Goal: Complete application form: Complete application form

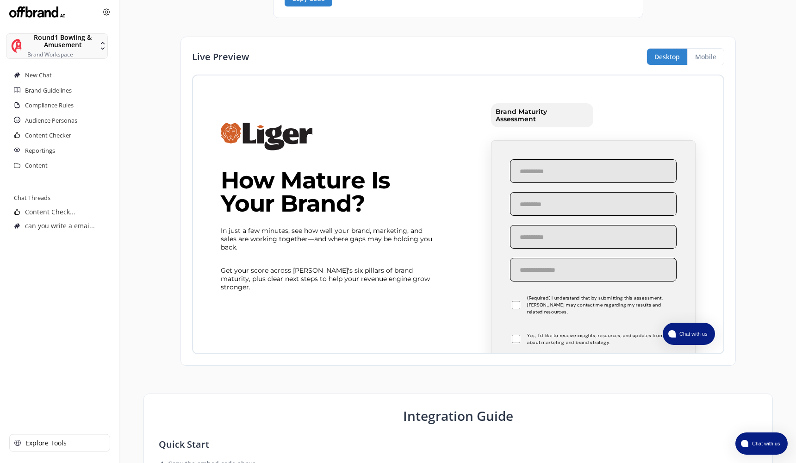
scroll to position [438, 0]
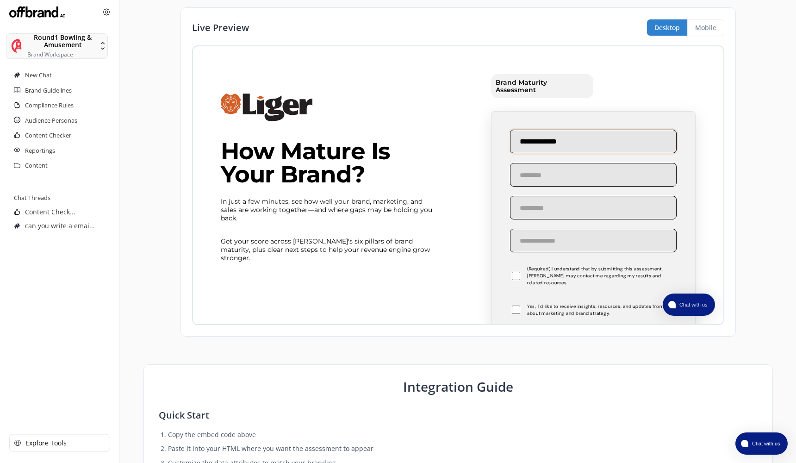
type input "**********"
click at [543, 280] on label "(Required) I understand that by submitting this assessment, Liger may contact m…" at bounding box center [593, 275] width 167 height 21
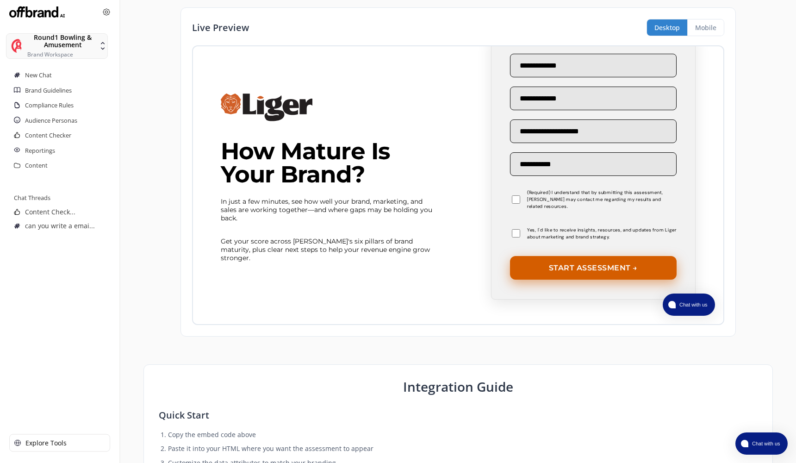
scroll to position [76, 0]
click at [591, 267] on button "Start Assessment →" at bounding box center [593, 268] width 167 height 24
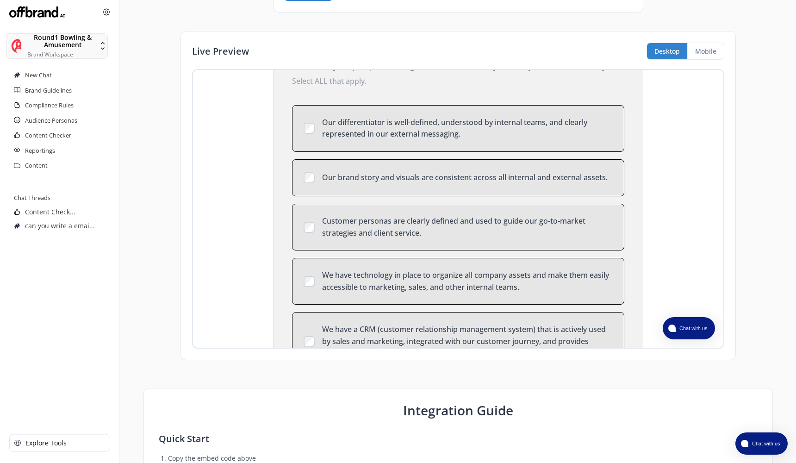
scroll to position [81, 0]
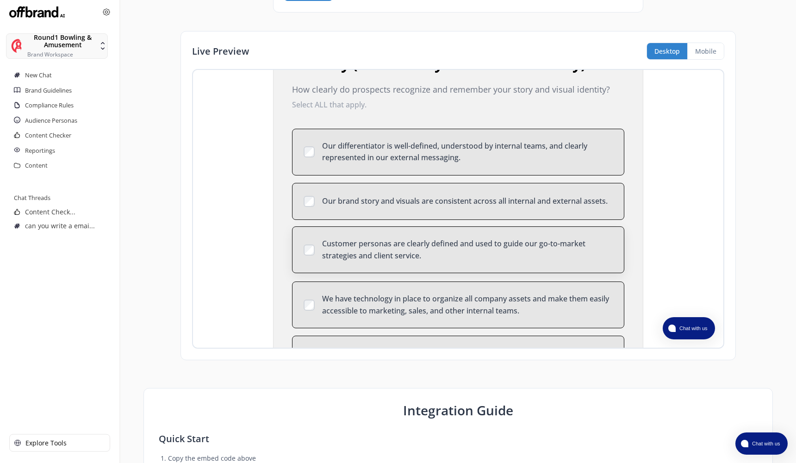
click at [447, 230] on div "Customer personas are clearly defined and used to guide our go-to-market strate…" at bounding box center [458, 249] width 332 height 47
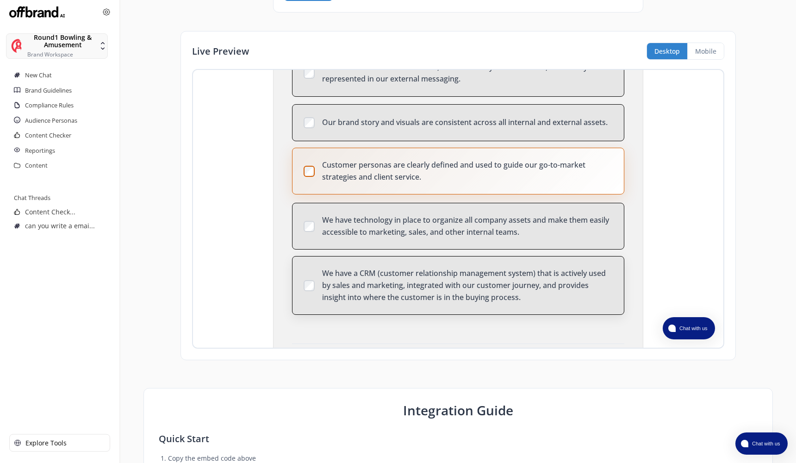
click at [441, 286] on div "We have a CRM (customer relationship management system) that is actively used b…" at bounding box center [467, 285] width 291 height 36
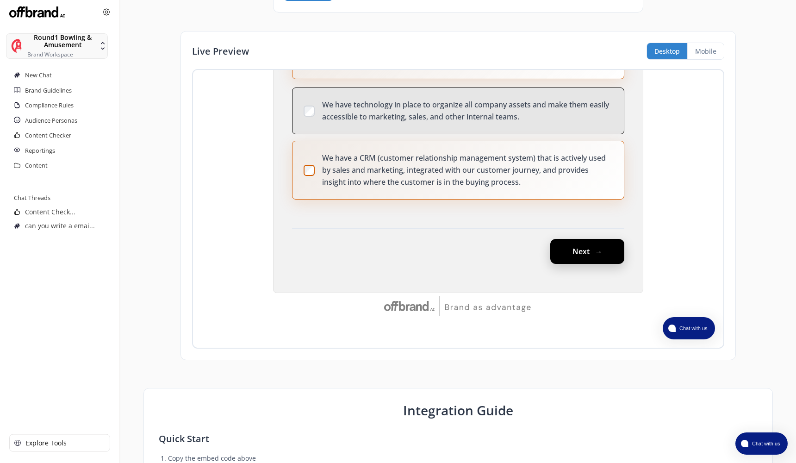
scroll to position [275, 0]
click at [570, 256] on button "Next" at bounding box center [587, 251] width 74 height 25
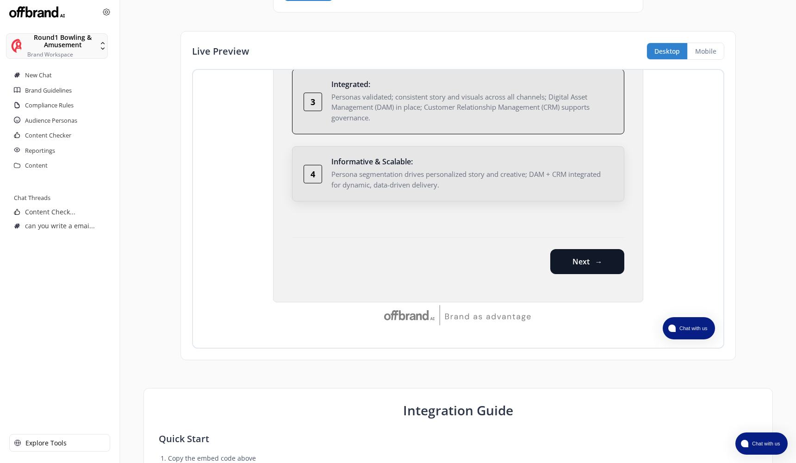
click at [514, 174] on div "Persona segmentation drives personalized story and creative; DAM + CRM integrat…" at bounding box center [467, 179] width 272 height 21
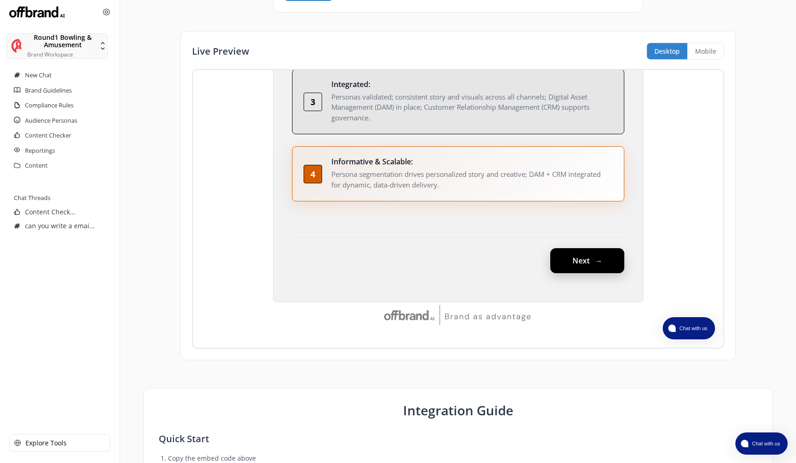
click at [596, 261] on button "Next" at bounding box center [587, 260] width 74 height 25
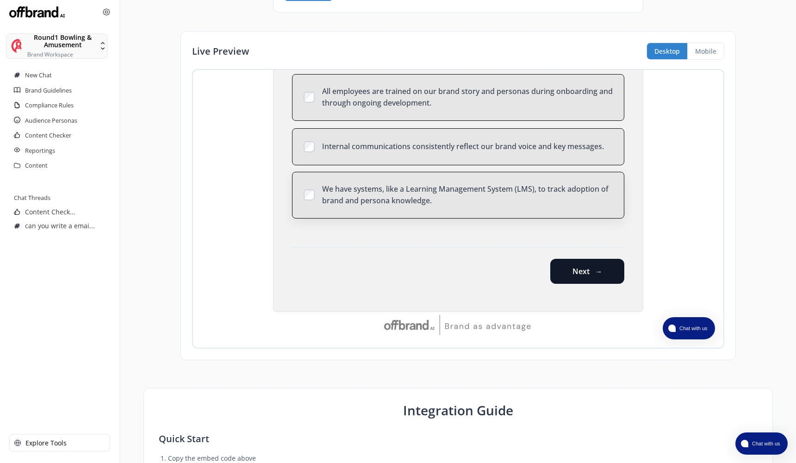
click at [534, 192] on div "We have systems, like a Learning Management System (LMS), to track adoption of …" at bounding box center [467, 195] width 291 height 24
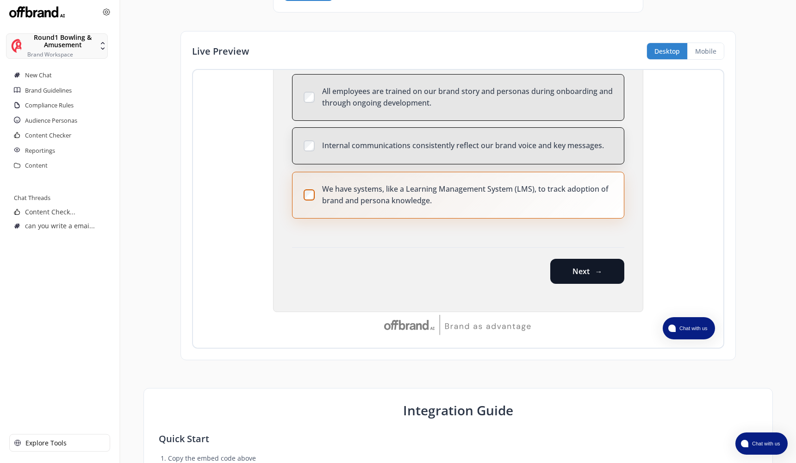
click at [537, 159] on div "Internal communications consistently reflect our brand voice and key messages." at bounding box center [458, 145] width 332 height 37
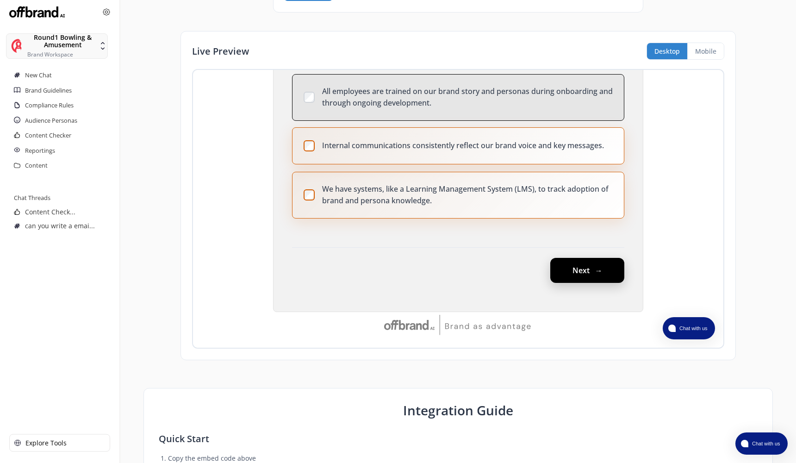
click at [578, 264] on button "Next" at bounding box center [587, 270] width 74 height 25
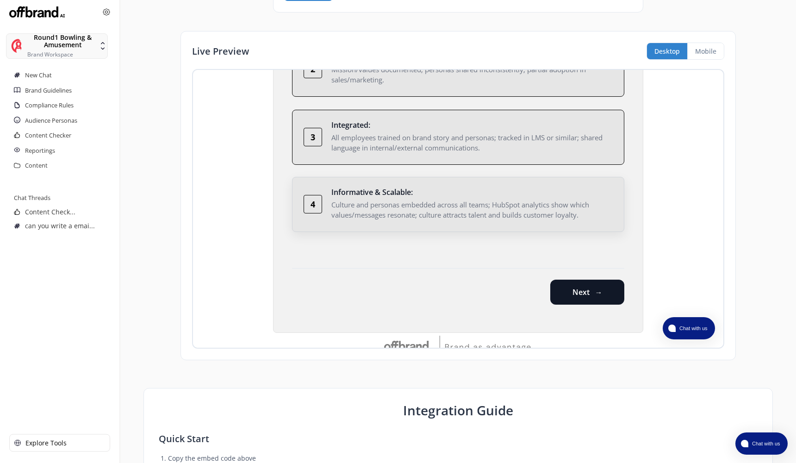
click at [554, 215] on div "Culture and personas embedded across all teams; HubSpot analytics show which va…" at bounding box center [467, 209] width 272 height 21
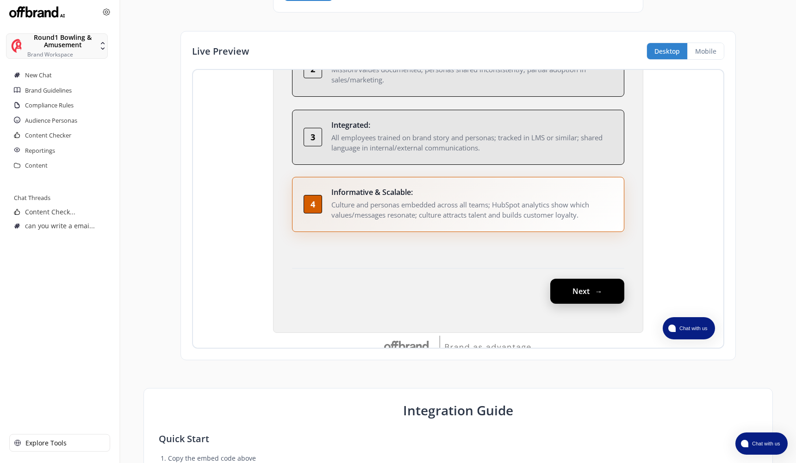
click at [559, 295] on button "Next" at bounding box center [587, 291] width 74 height 25
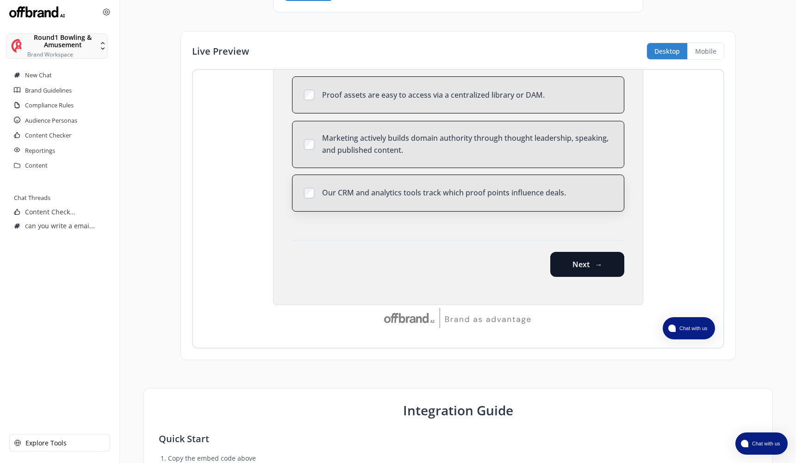
click at [549, 187] on div "Our CRM and analytics tools track which proof points influence deals." at bounding box center [467, 193] width 291 height 12
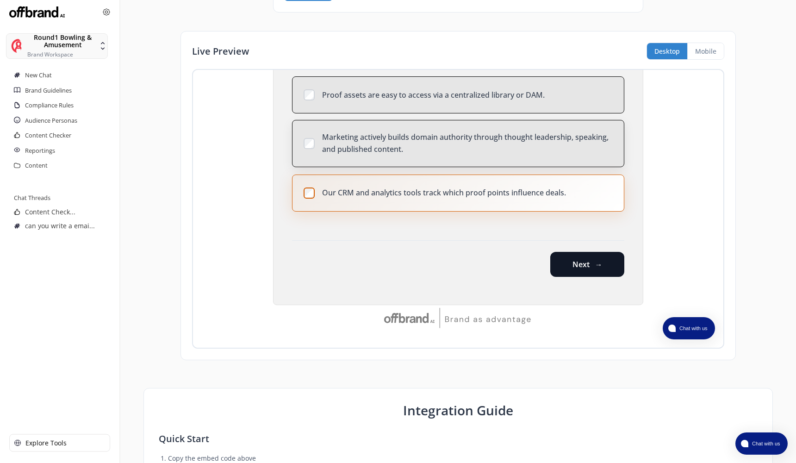
click at [549, 131] on div "Marketing actively builds domain authority through thought leadership, speaking…" at bounding box center [467, 143] width 291 height 24
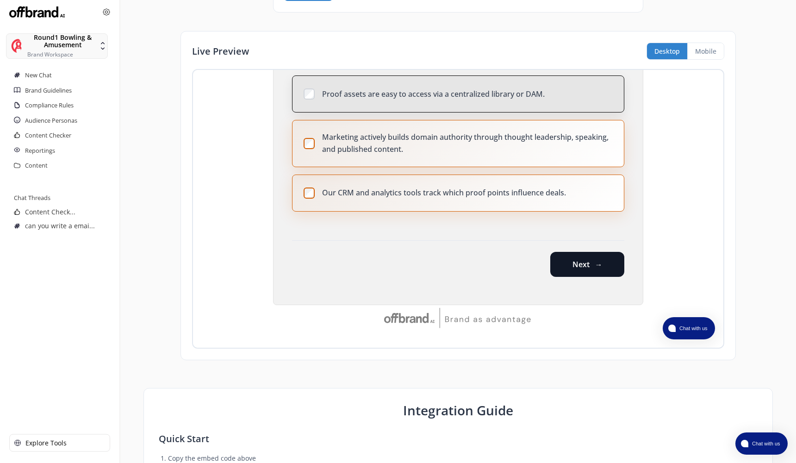
click at [548, 88] on div "Proof assets are easy to access via a centralized library or DAM." at bounding box center [467, 94] width 291 height 12
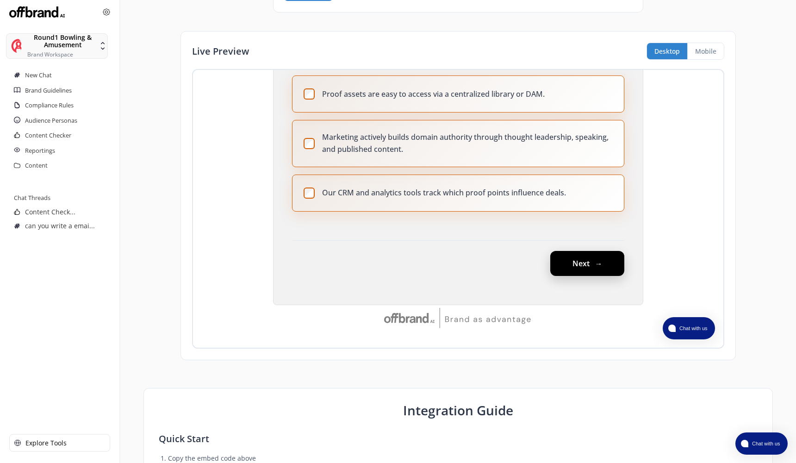
click at [589, 251] on button "Next" at bounding box center [587, 263] width 74 height 25
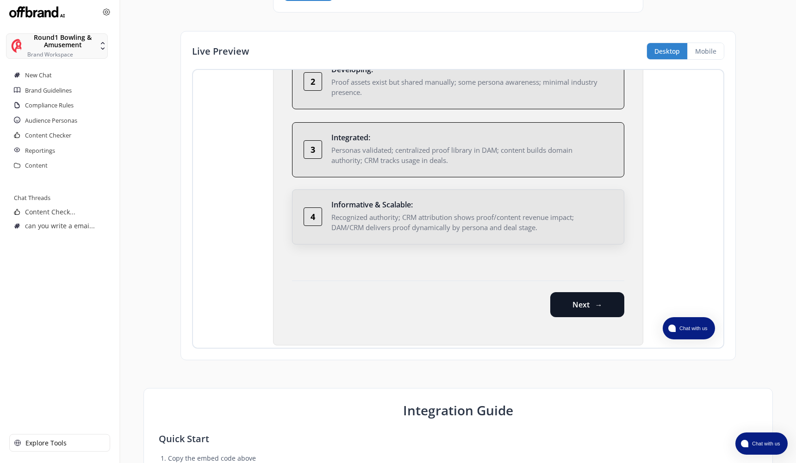
click at [547, 201] on div "Informative & Scalable :" at bounding box center [467, 204] width 272 height 7
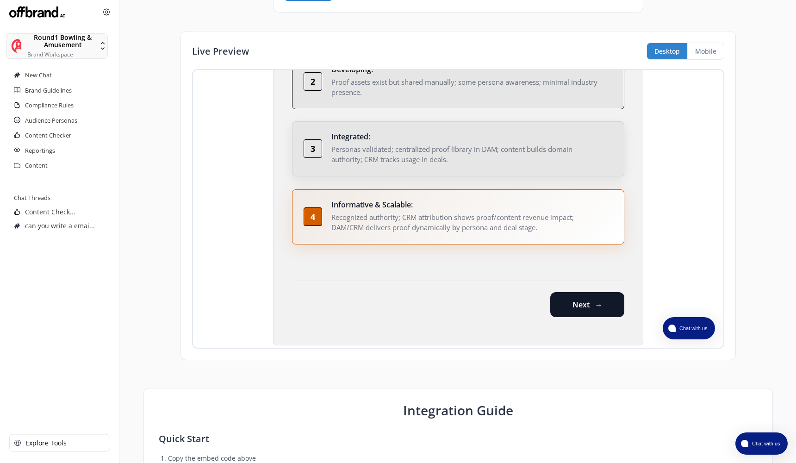
click at [547, 149] on div "Personas validated; centralized proof library in DAM; content builds domain aut…" at bounding box center [467, 154] width 272 height 21
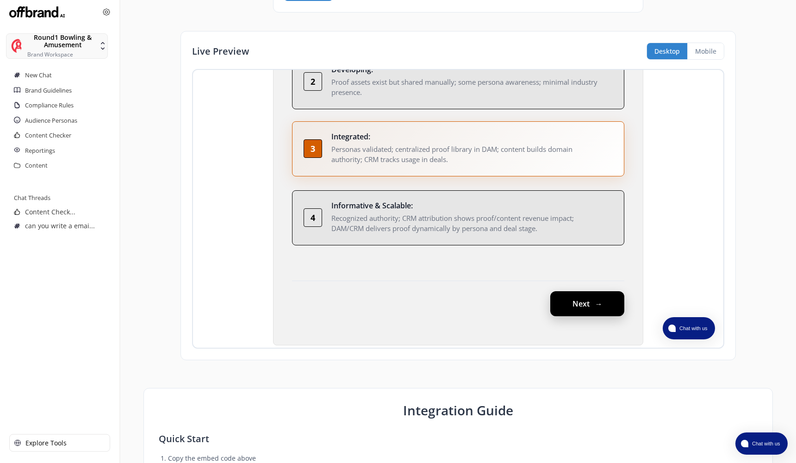
click at [580, 291] on button "Next" at bounding box center [587, 303] width 74 height 25
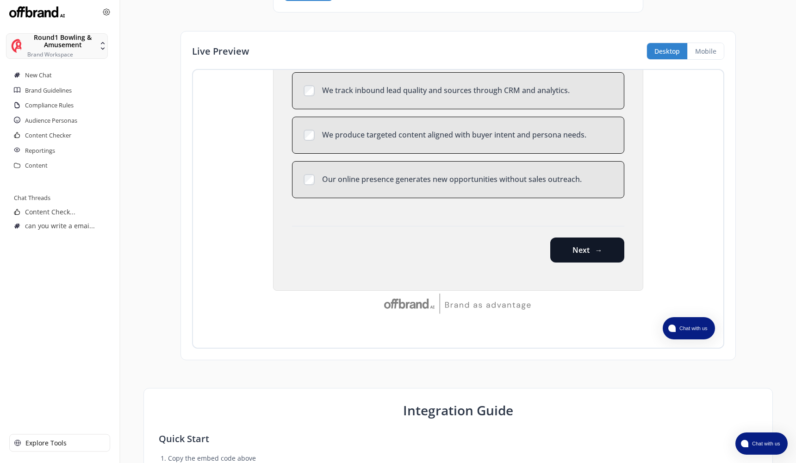
scroll to position [244, 0]
click at [553, 182] on div "Our online presence generates new opportunities without sales outreach." at bounding box center [467, 179] width 291 height 12
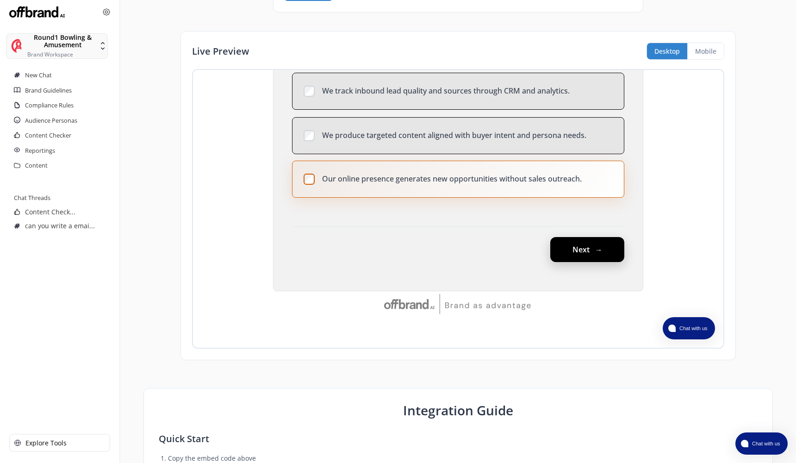
click at [564, 243] on button "Next" at bounding box center [587, 249] width 74 height 25
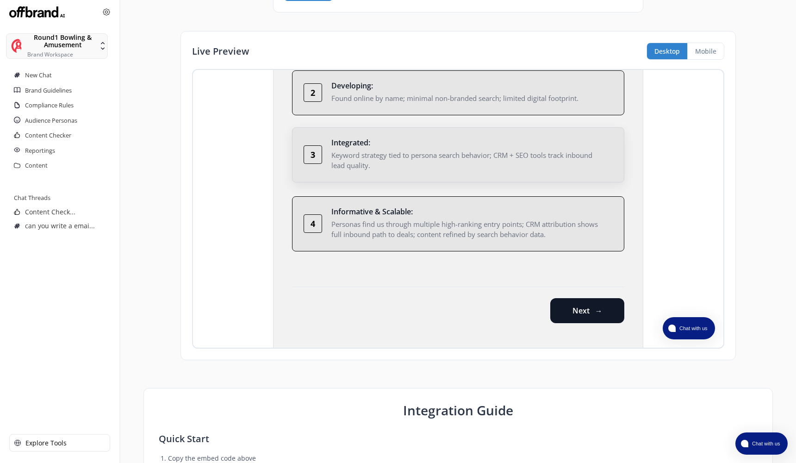
click at [540, 179] on div "3 Integrated : Keyword strategy tied to persona search behavior; CRM + SEO tool…" at bounding box center [458, 154] width 332 height 55
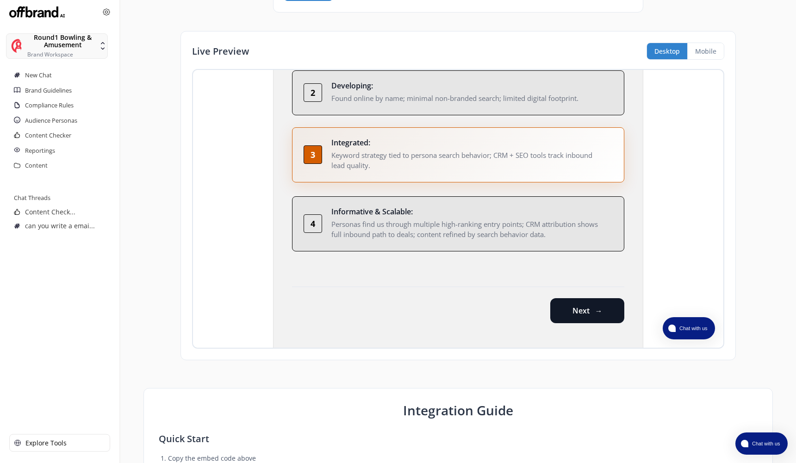
click at [558, 261] on div "Discoverability (Being Found Without a Sales Rep) How easily can your ideal cus…" at bounding box center [458, 112] width 370 height 478
click at [577, 304] on button "Next" at bounding box center [587, 309] width 74 height 25
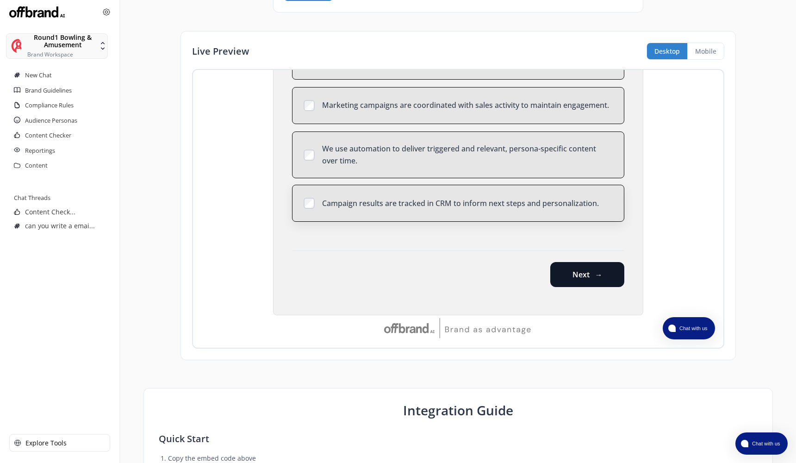
click at [556, 219] on div "Campaign results are tracked in CRM to inform next steps and personalization." at bounding box center [458, 203] width 332 height 37
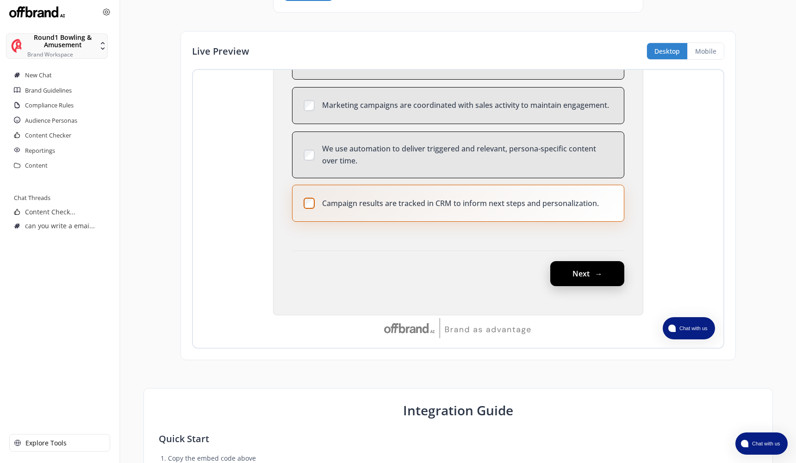
click at [567, 272] on button "Next" at bounding box center [587, 273] width 74 height 25
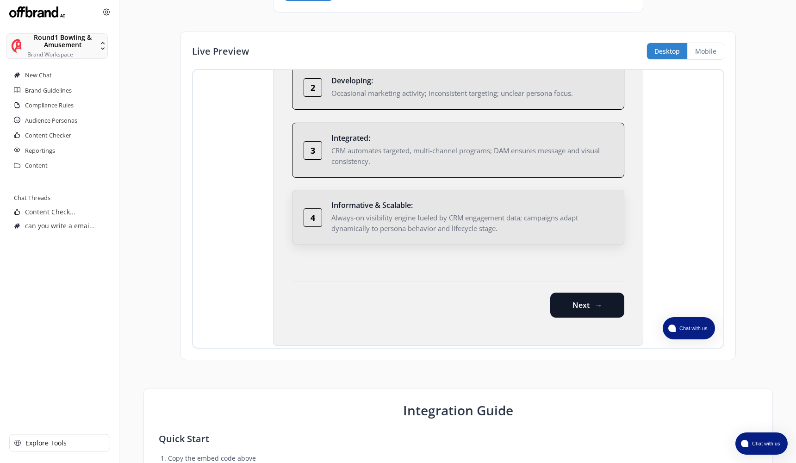
click at [564, 215] on div "Always-on visibility engine fueled by CRM engagement data; campaigns adapt dyna…" at bounding box center [467, 222] width 272 height 21
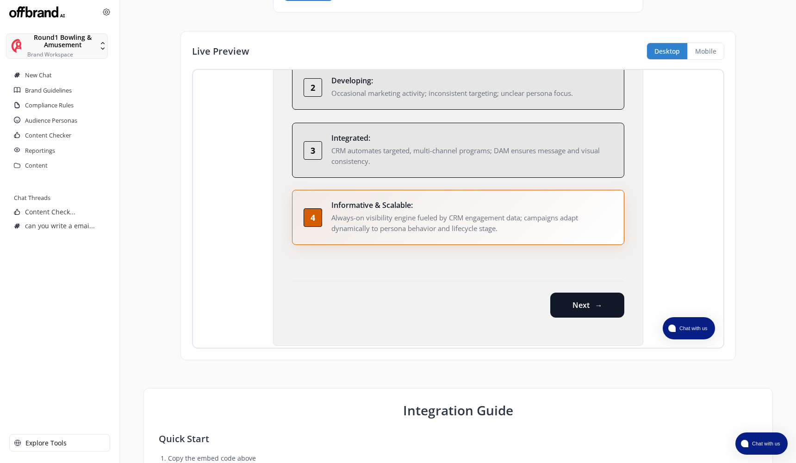
click at [572, 324] on div "Visibility (Staying Top-of-Mind) How consistently do you stay top-of-mind with …" at bounding box center [458, 109] width 370 height 472
click at [572, 309] on button "Next" at bounding box center [587, 304] width 74 height 25
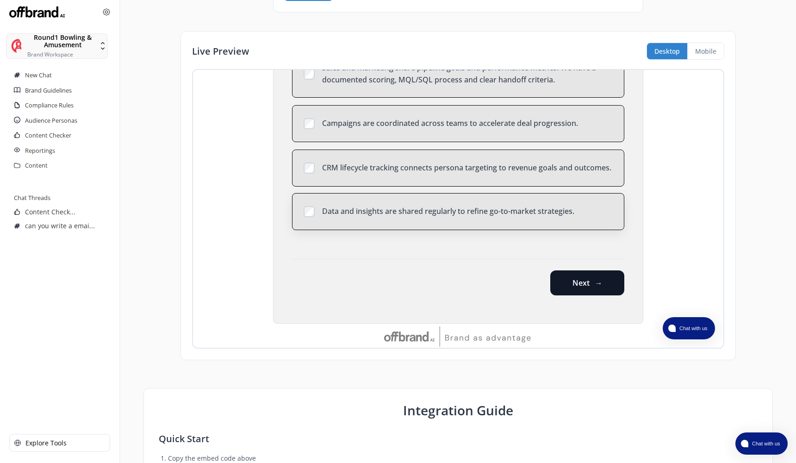
click at [568, 218] on div "Data and insights are shared regularly to refine go-to-market strategies." at bounding box center [458, 211] width 332 height 37
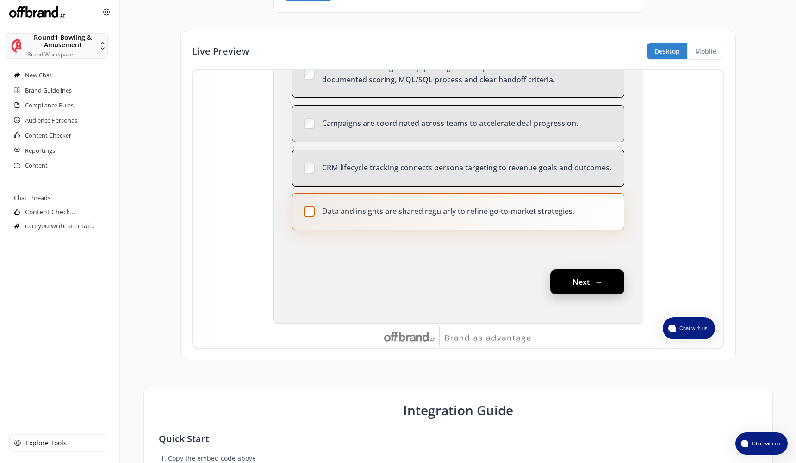
click at [574, 274] on button "Next" at bounding box center [587, 281] width 74 height 25
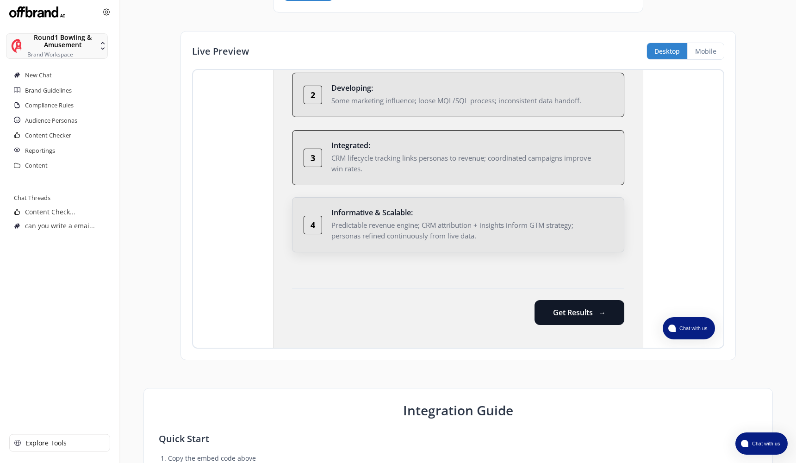
click at [564, 198] on div "4 Informative & Scalable : Predictable revenue engine; CRM attribution + insigh…" at bounding box center [458, 224] width 332 height 55
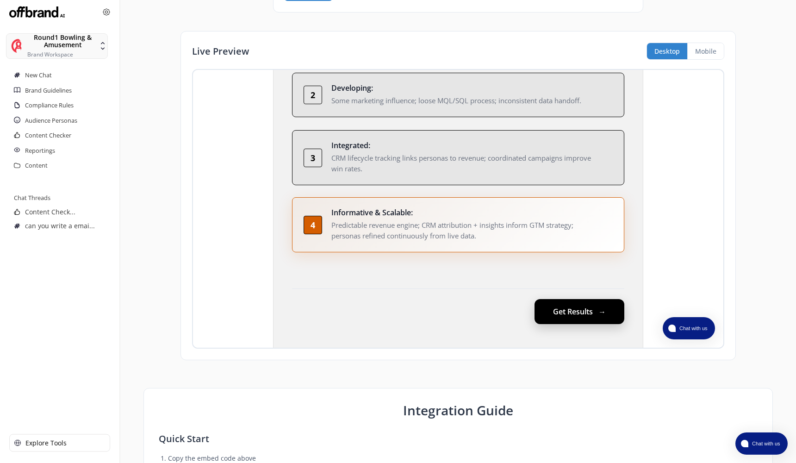
click at [574, 301] on button "Get Results" at bounding box center [579, 311] width 90 height 25
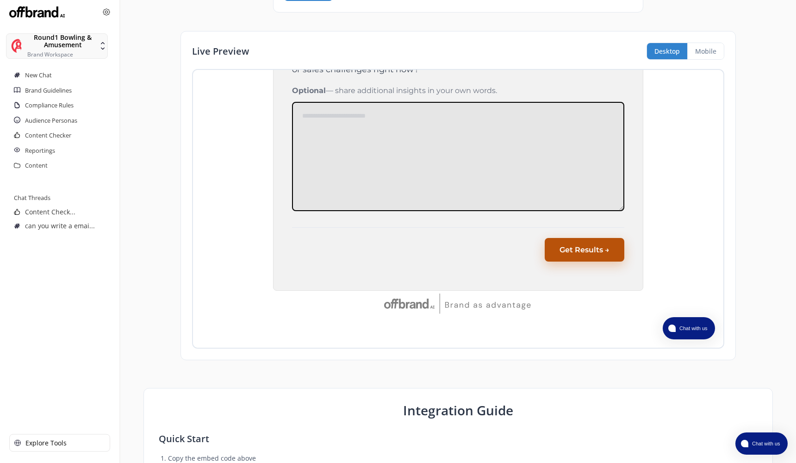
click at [563, 247] on button "Get Results →" at bounding box center [585, 250] width 80 height 24
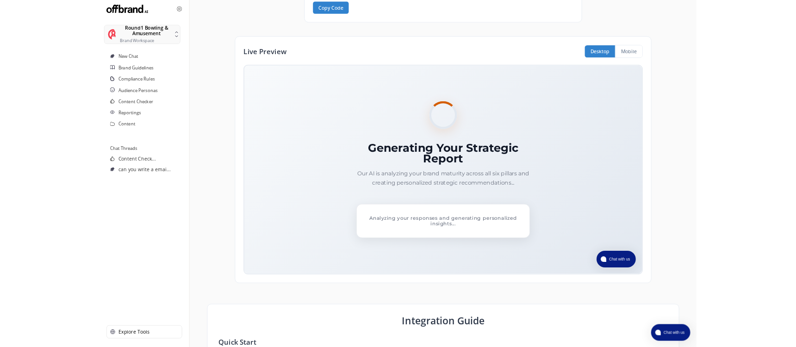
scroll to position [388, 0]
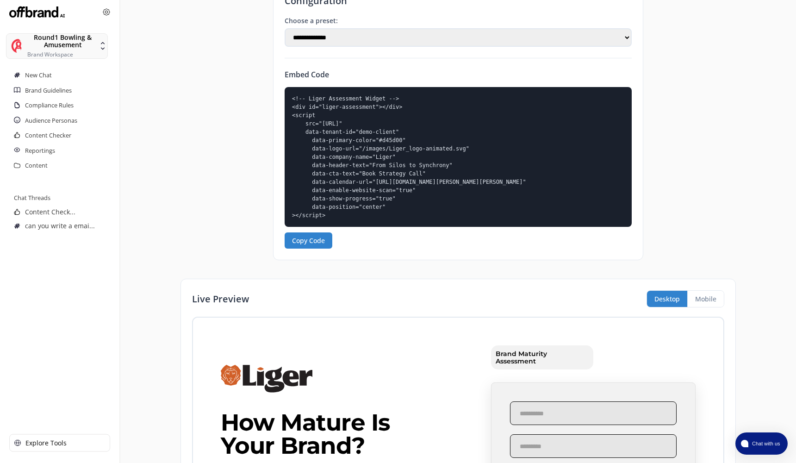
scroll to position [348, 0]
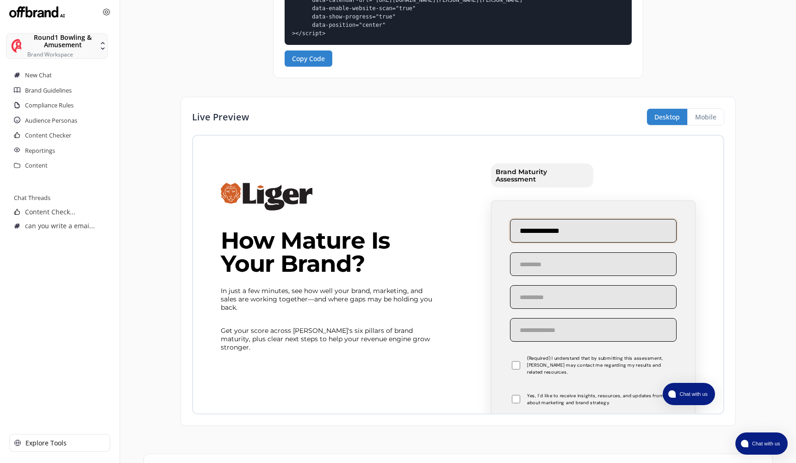
type input "**********"
click at [561, 354] on label "(Required) I understand that by submitting this assessment, Liger may contact m…" at bounding box center [593, 364] width 167 height 21
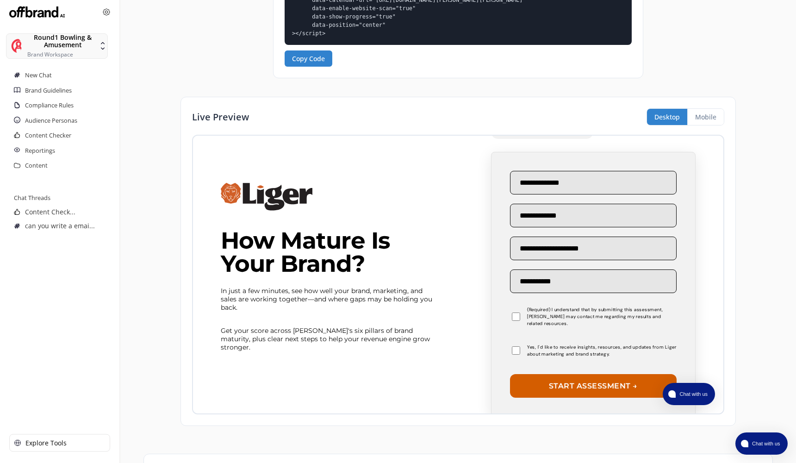
scroll to position [63, 0]
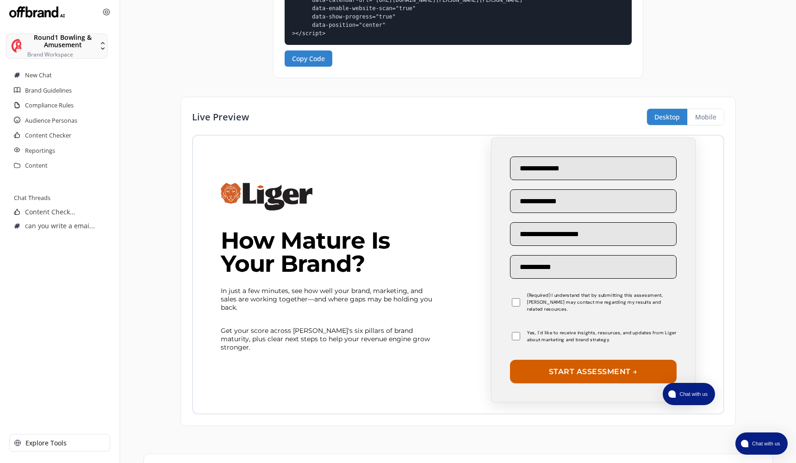
click at [562, 347] on form "**********" at bounding box center [593, 269] width 167 height 227
click at [562, 346] on form "**********" at bounding box center [593, 269] width 167 height 227
click at [562, 337] on label "Yes, I'd like to receive insights, resources, and updates from Liger about mark…" at bounding box center [593, 336] width 167 height 14
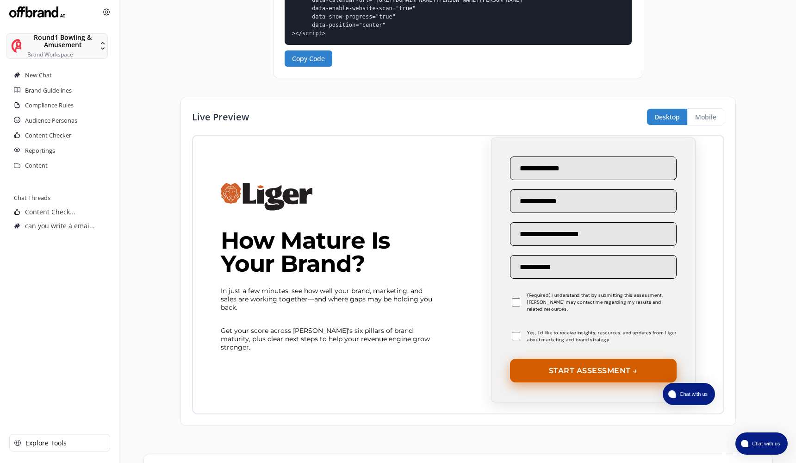
click at [572, 364] on button "Start Assessment →" at bounding box center [593, 371] width 167 height 24
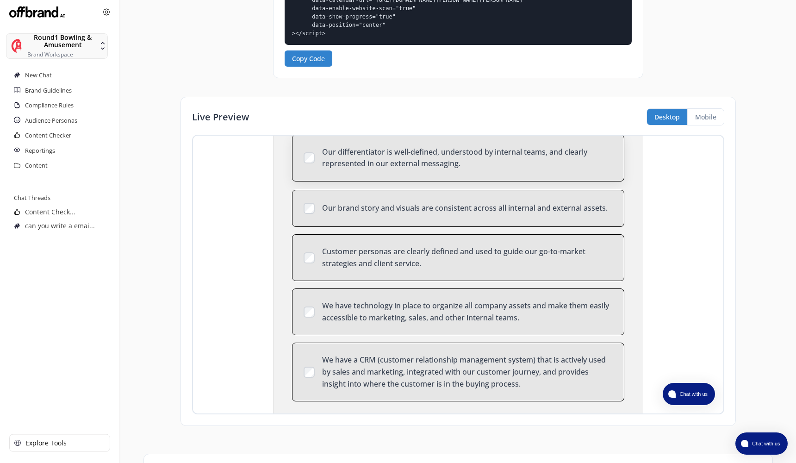
scroll to position [156, 0]
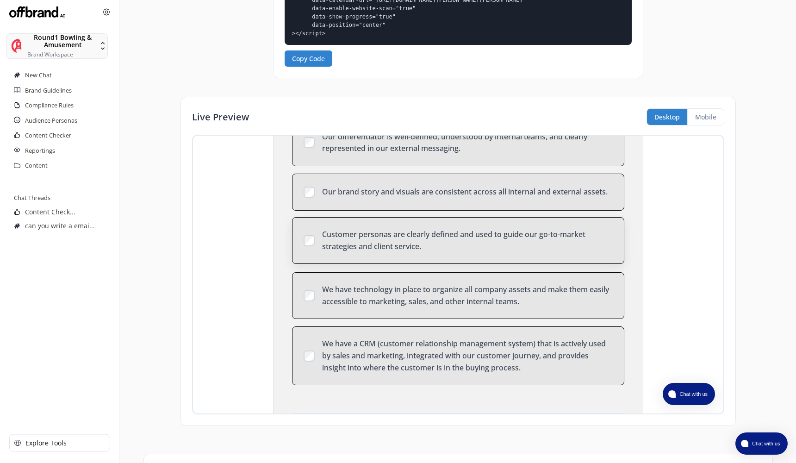
click at [540, 239] on div "Customer personas are clearly defined and used to guide our go-to-market strate…" at bounding box center [467, 241] width 291 height 24
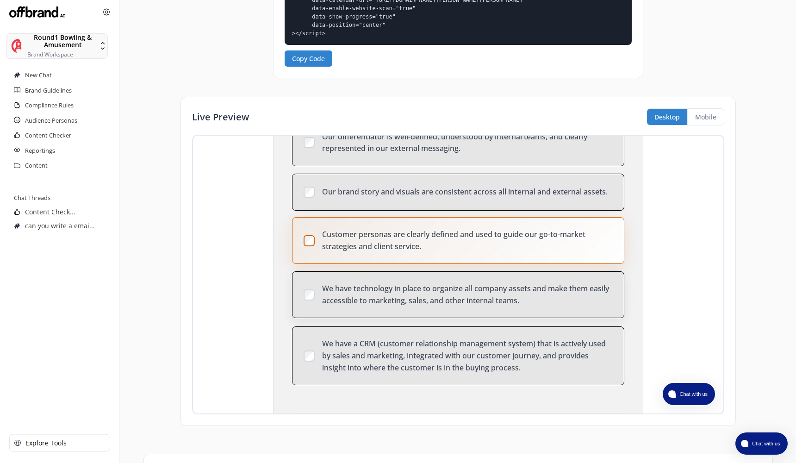
click at [526, 288] on div "We have technology in place to organize all company assets and make them easily…" at bounding box center [467, 295] width 291 height 24
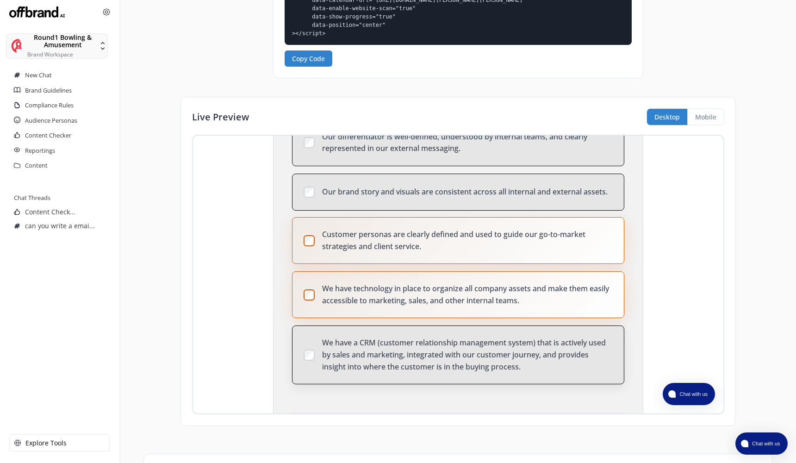
click at [521, 327] on div "We have a CRM (customer relationship management system) that is actively used b…" at bounding box center [458, 354] width 332 height 59
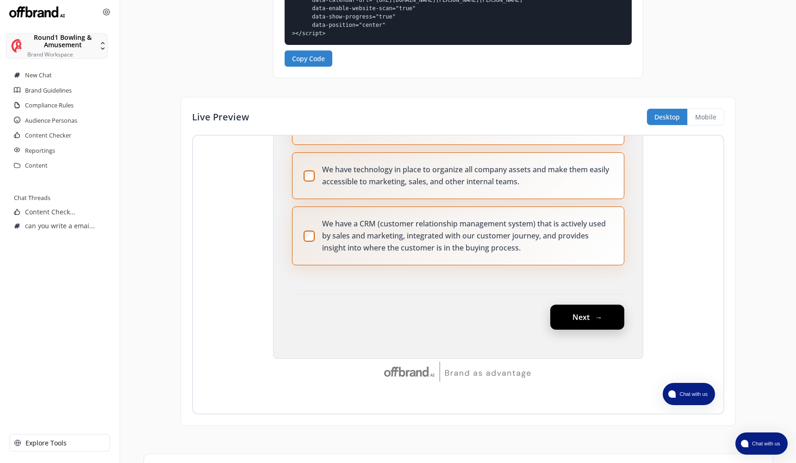
click at [584, 306] on button "Next" at bounding box center [587, 316] width 74 height 25
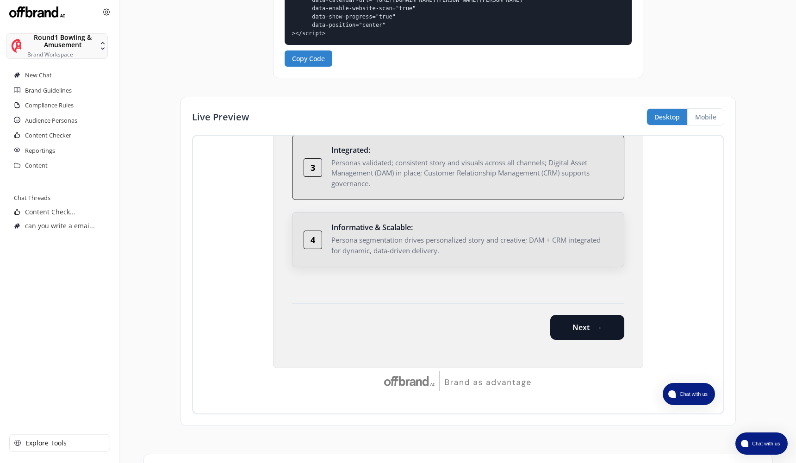
click at [569, 220] on div "4 Informative & Scalable : Persona segmentation drives personalized story and c…" at bounding box center [458, 239] width 332 height 55
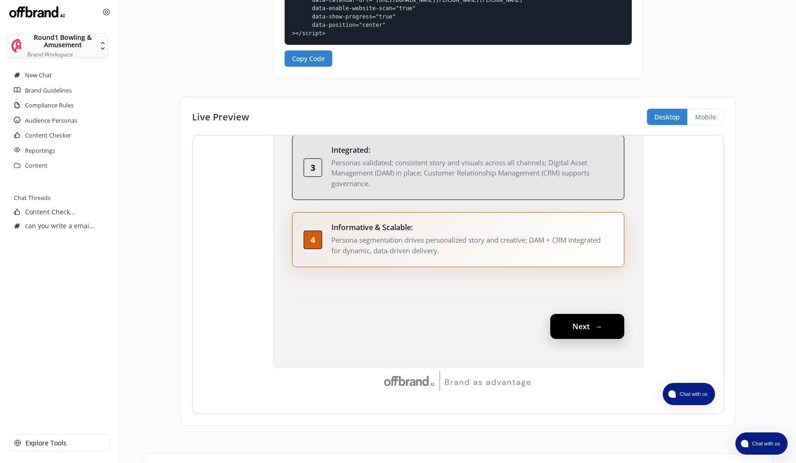
click at [588, 332] on button "Next" at bounding box center [587, 326] width 74 height 25
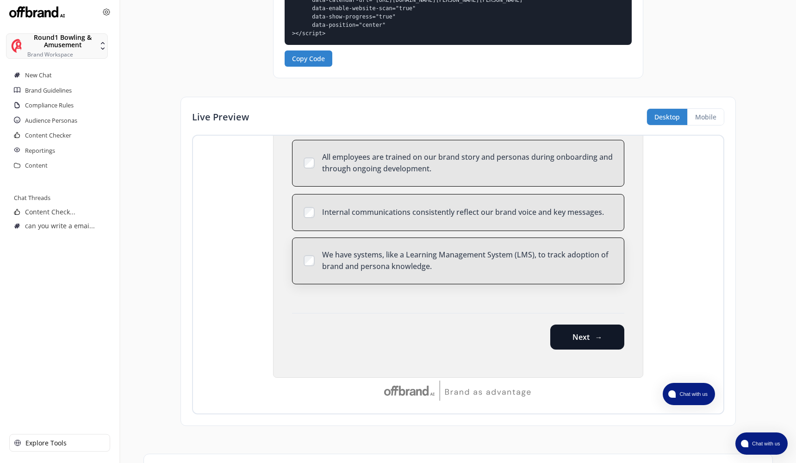
click at [572, 251] on div "We have systems, like a Learning Management System (LMS), to track adoption of …" at bounding box center [467, 261] width 291 height 24
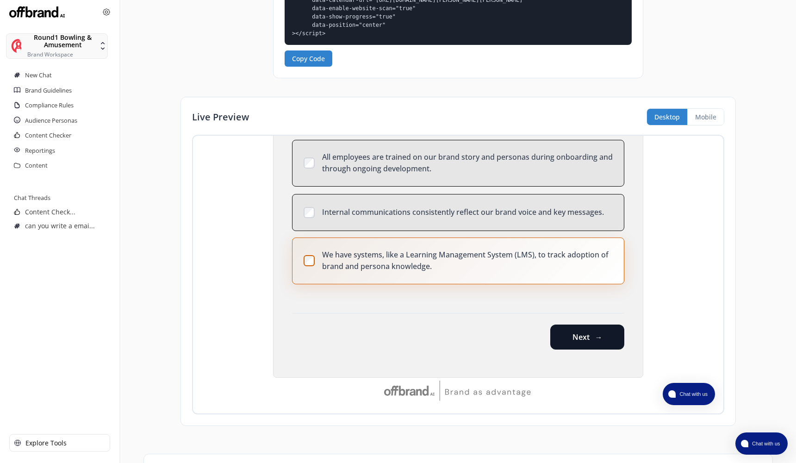
click at [570, 230] on div "Our mission, vision, and values are clearly documented and understood by all em…" at bounding box center [458, 158] width 332 height 254
click at [571, 189] on div "Our mission, vision, and values are clearly documented and understood by all em…" at bounding box center [458, 158] width 332 height 254
click at [565, 211] on div "Internal communications consistently reflect our brand voice and key messages." at bounding box center [467, 211] width 291 height 12
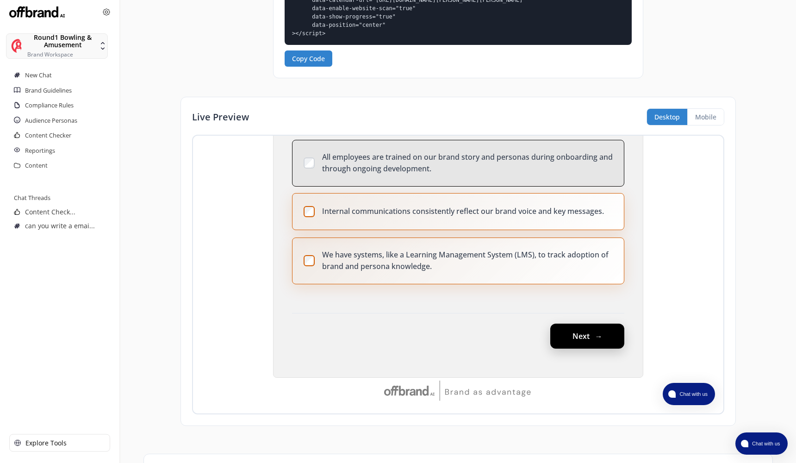
click at [567, 342] on button "Next" at bounding box center [587, 335] width 74 height 25
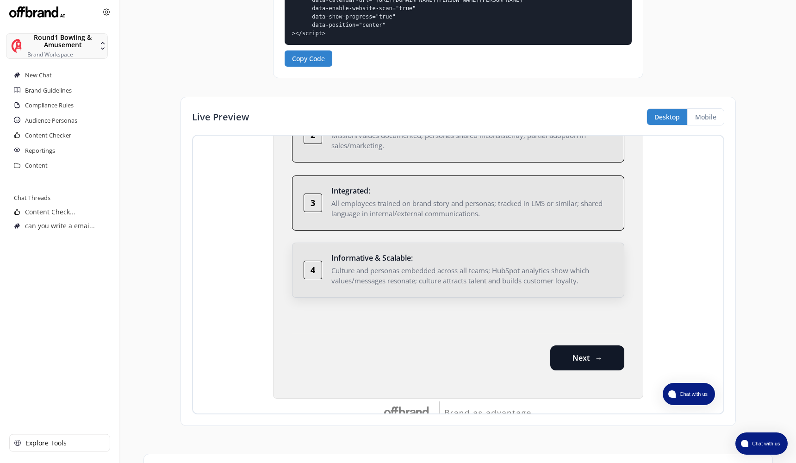
click at [566, 292] on div "4 Informative & Scalable : Culture and personas embedded across all teams; HubS…" at bounding box center [458, 269] width 332 height 55
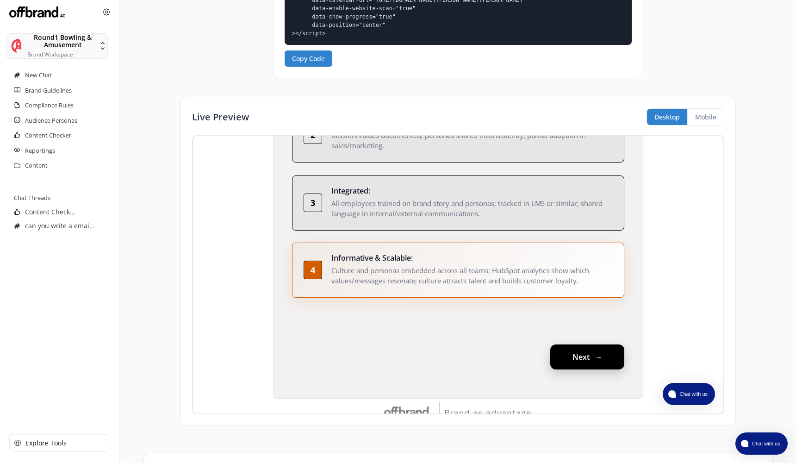
click at [566, 356] on button "Next" at bounding box center [587, 356] width 74 height 25
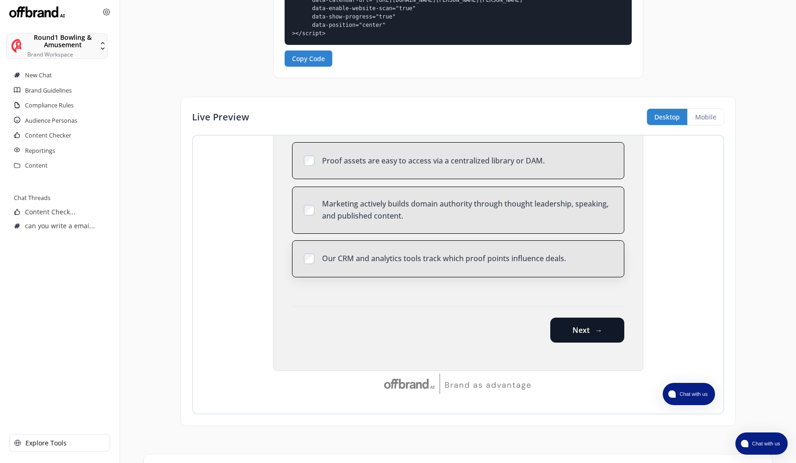
click at [563, 253] on div "Our CRM and analytics tools track which proof points influence deals." at bounding box center [467, 259] width 291 height 12
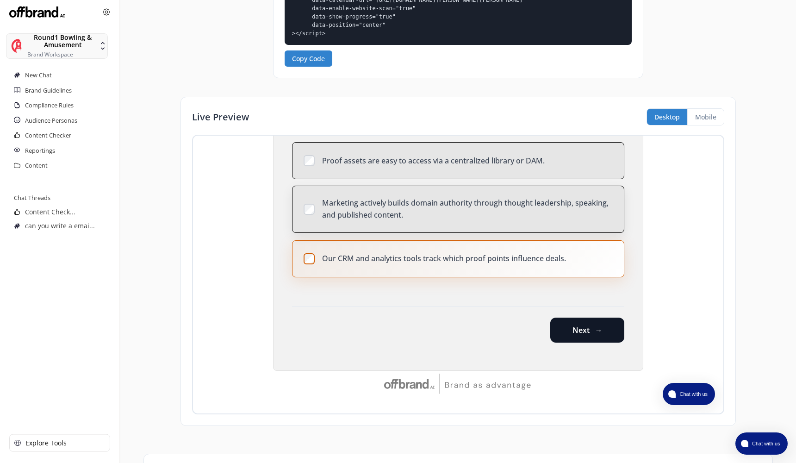
click at [556, 203] on div "Marketing actively builds domain authority through thought leadership, speaking…" at bounding box center [467, 209] width 291 height 24
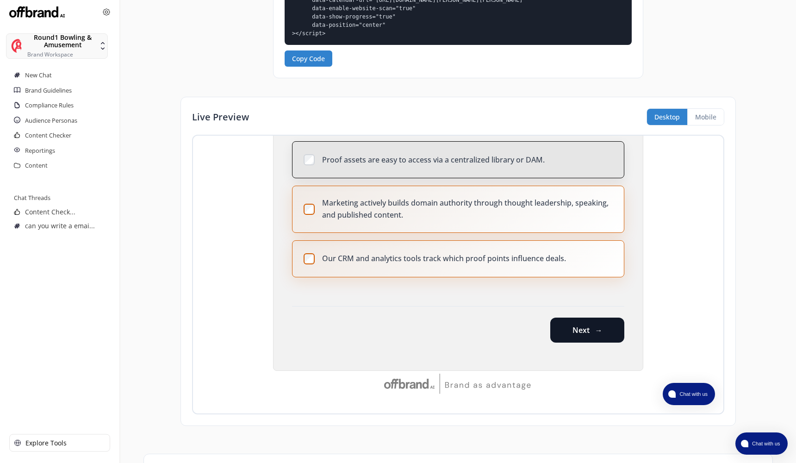
click at [557, 160] on div "Proof assets are easy to access via a centralized library or DAM." at bounding box center [458, 159] width 332 height 37
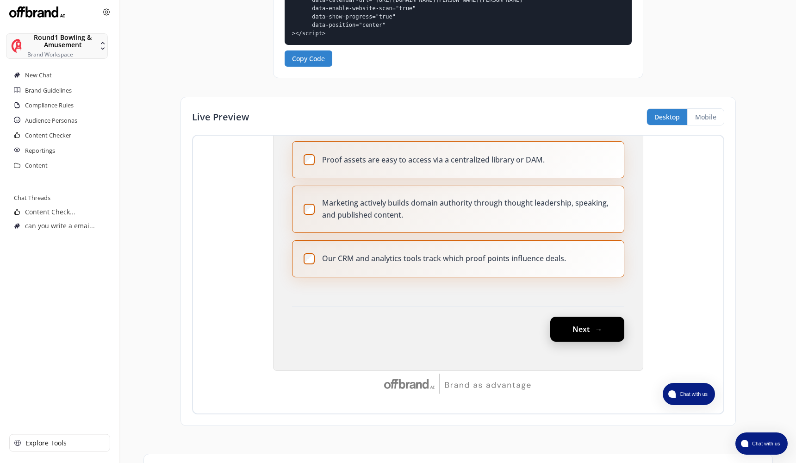
click at [578, 319] on button "Next" at bounding box center [587, 329] width 74 height 25
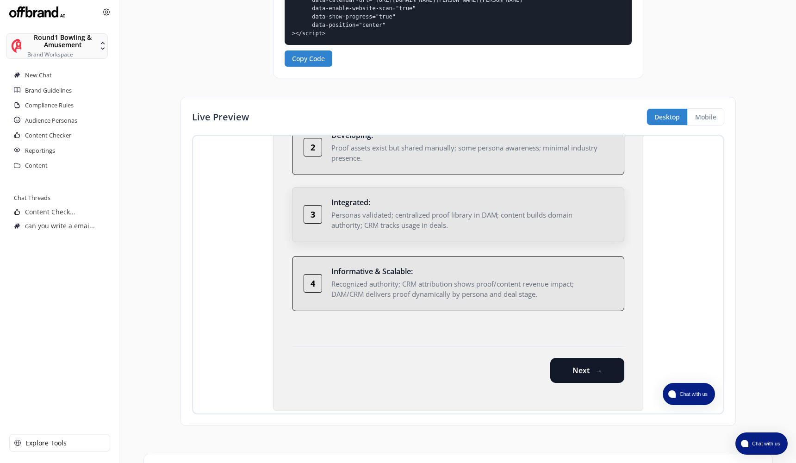
click at [553, 187] on div "3 Integrated : Personas validated; centralized proof library in DAM; content bu…" at bounding box center [458, 214] width 332 height 55
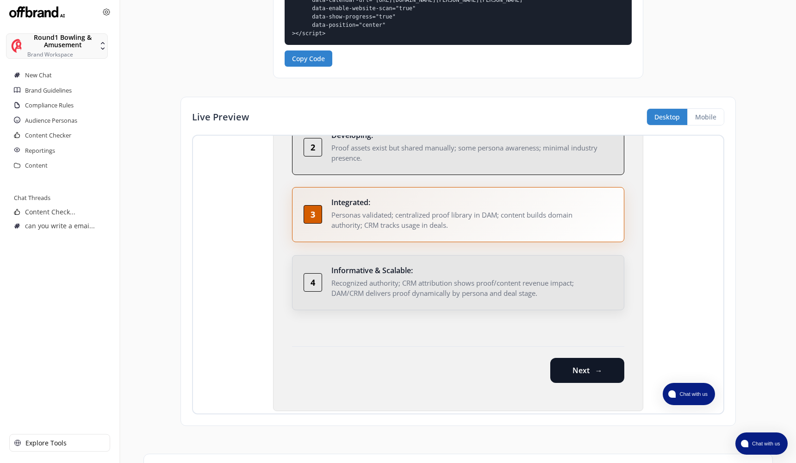
click at [547, 267] on div "Informative & Scalable : Recognized authority; CRM attribution shows proof/cont…" at bounding box center [471, 283] width 281 height 32
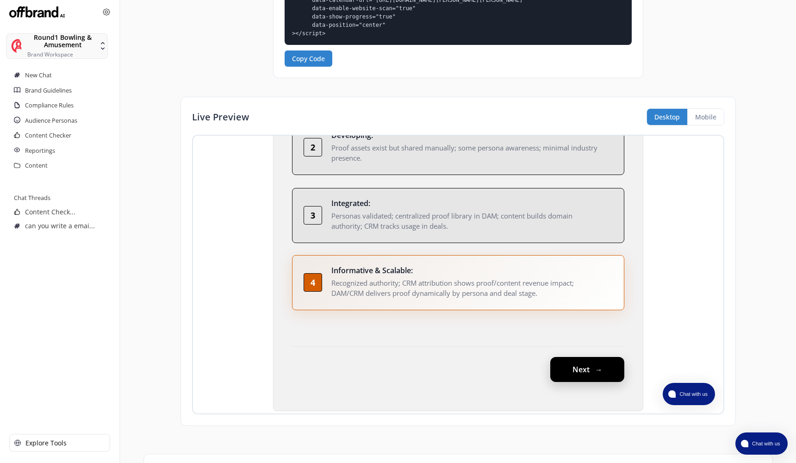
click at [572, 357] on button "Next" at bounding box center [587, 369] width 74 height 25
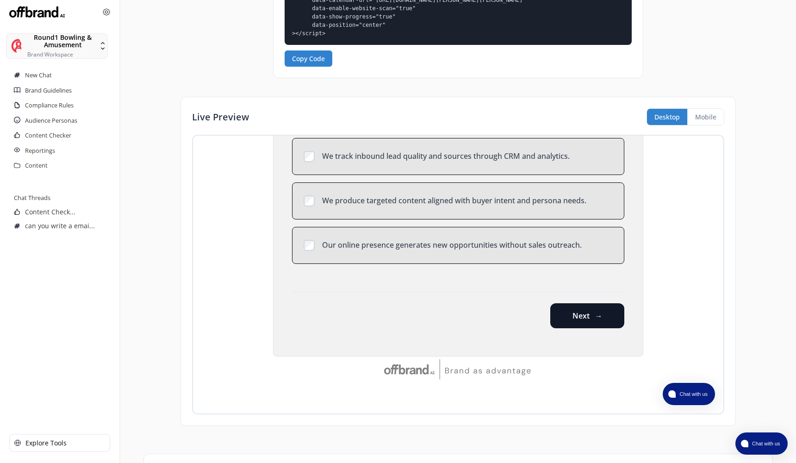
scroll to position [244, 0]
click at [565, 242] on div "Our online presence generates new opportunities without sales outreach." at bounding box center [467, 245] width 291 height 12
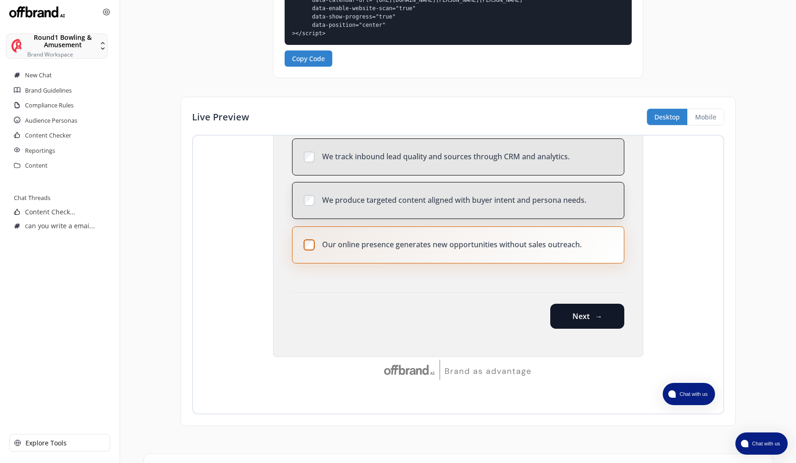
click at [565, 209] on div "We produce targeted content aligned with buyer intent and persona needs." at bounding box center [458, 200] width 332 height 37
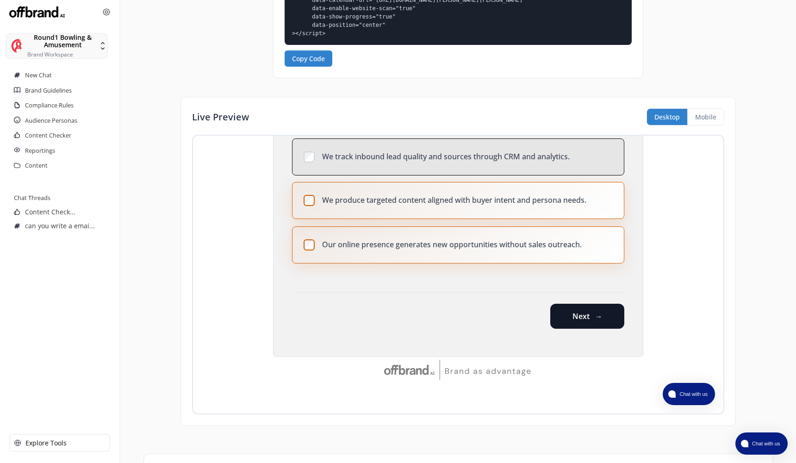
click at [579, 329] on div "Discoverability (Being Found Without a Sales Rep) How easily can your ideal cus…" at bounding box center [458, 148] width 370 height 418
click at [578, 312] on button "Next" at bounding box center [587, 315] width 74 height 25
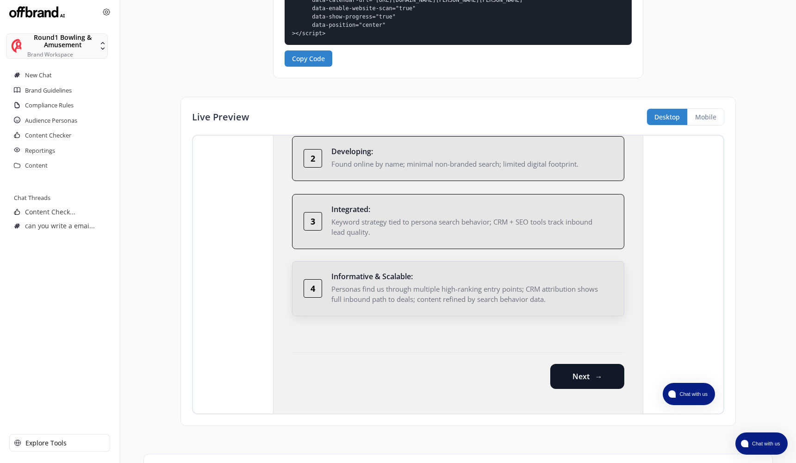
click at [555, 290] on div "Personas find us through multiple high-ranking entry points; CRM attribution sh…" at bounding box center [467, 294] width 272 height 21
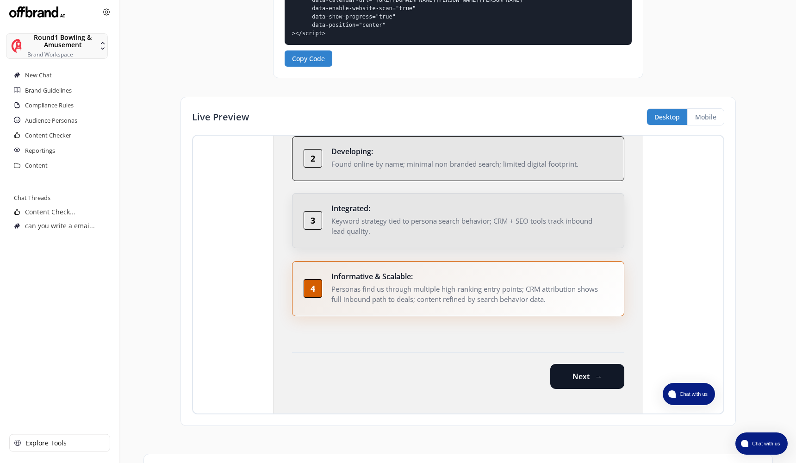
click at [544, 236] on div "3 Integrated : Keyword strategy tied to persona search behavior; CRM + SEO tool…" at bounding box center [458, 220] width 332 height 55
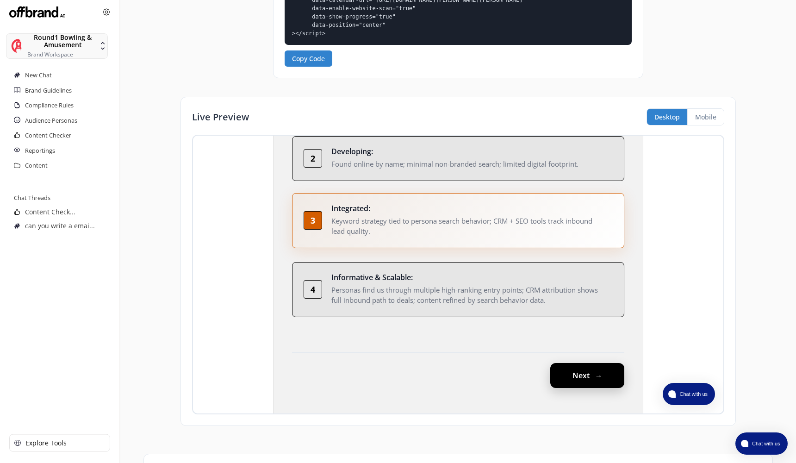
click at [570, 363] on button "Next" at bounding box center [587, 375] width 74 height 25
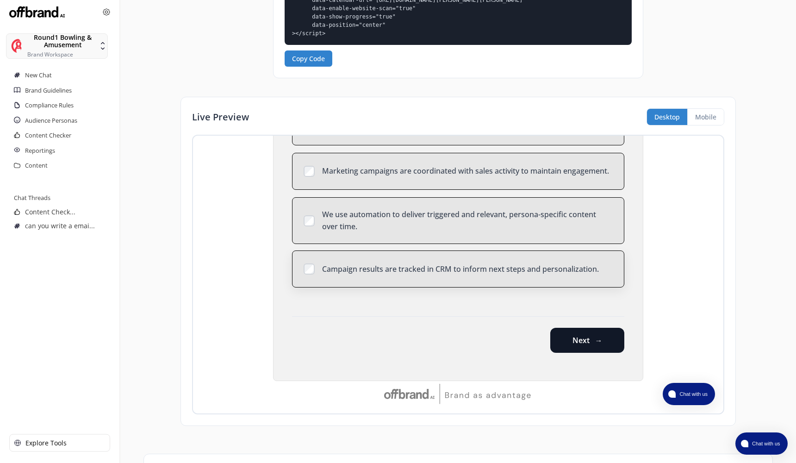
click at [553, 263] on div "Campaign results are tracked in CRM to inform next steps and personalization." at bounding box center [467, 269] width 291 height 12
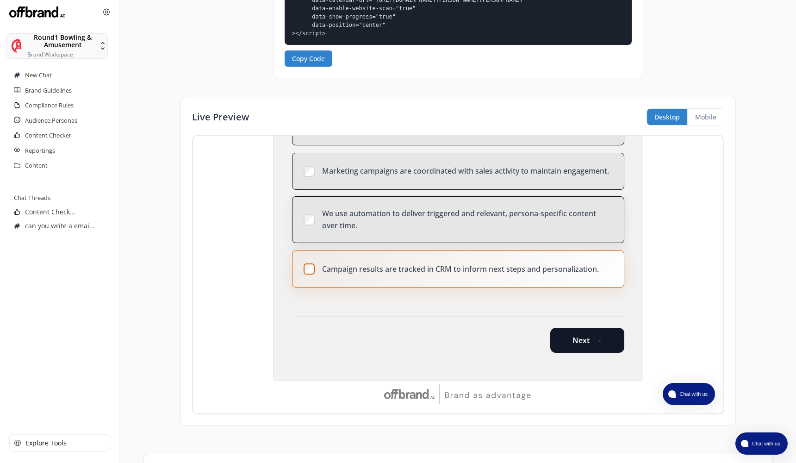
click at [553, 228] on div "We use automation to deliver triggered and relevant, persona-specific content o…" at bounding box center [467, 220] width 291 height 24
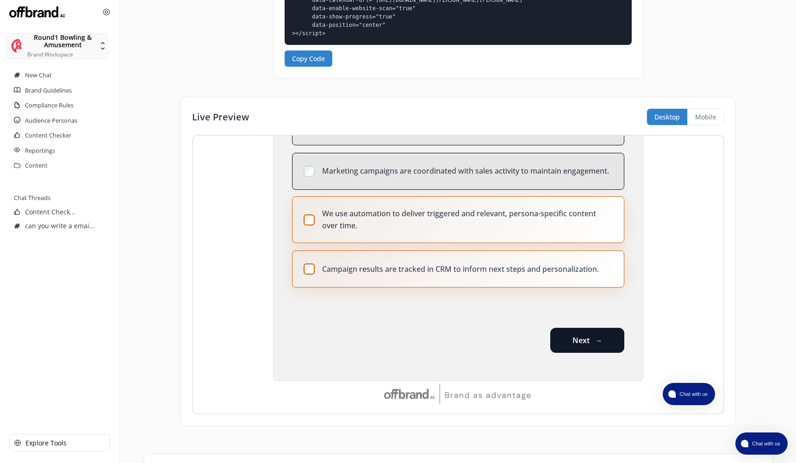
click at [594, 368] on div "Visibility (Staying Top-of-Mind) How consistently do you stay top-of-mind with …" at bounding box center [458, 160] width 370 height 442
click at [593, 338] on button "Next" at bounding box center [587, 339] width 74 height 25
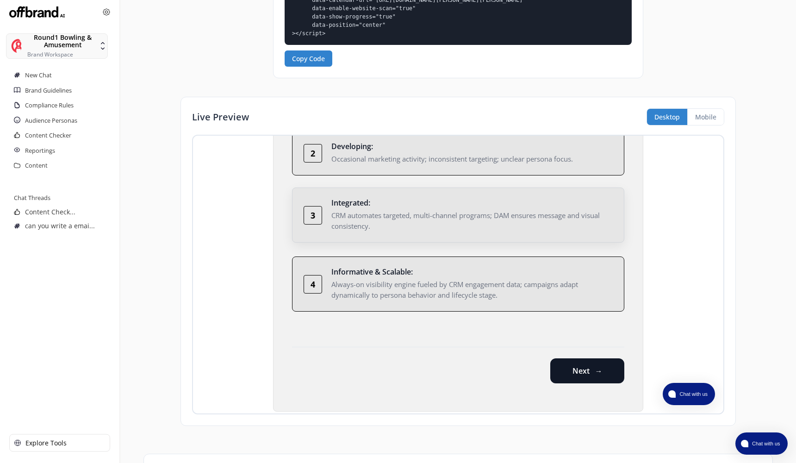
click at [550, 241] on div "3 Integrated : CRM automates targeted, multi-channel programs; DAM ensures mess…" at bounding box center [458, 214] width 332 height 55
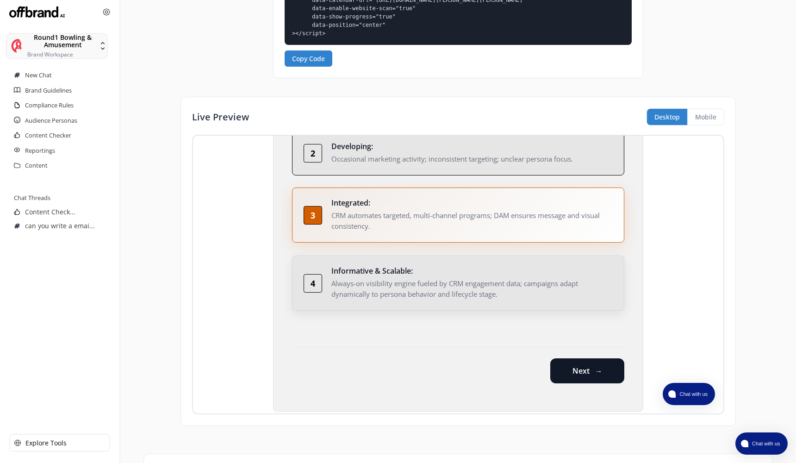
click at [546, 269] on div "Informative & Scalable :" at bounding box center [467, 270] width 272 height 7
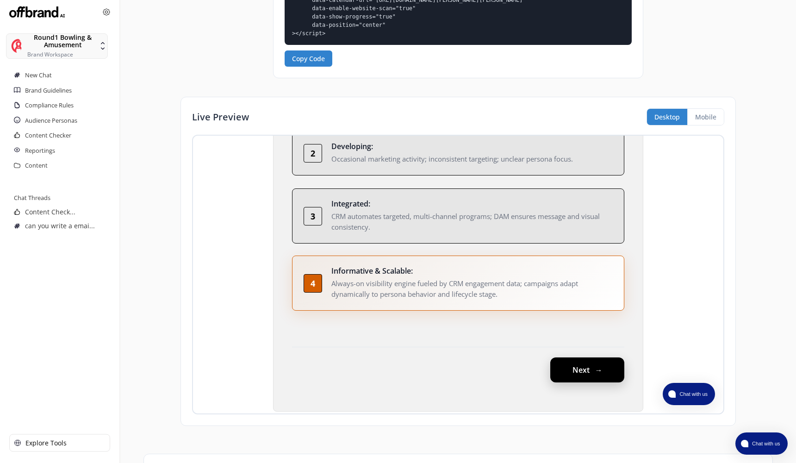
click at [578, 362] on button "Next" at bounding box center [587, 369] width 74 height 25
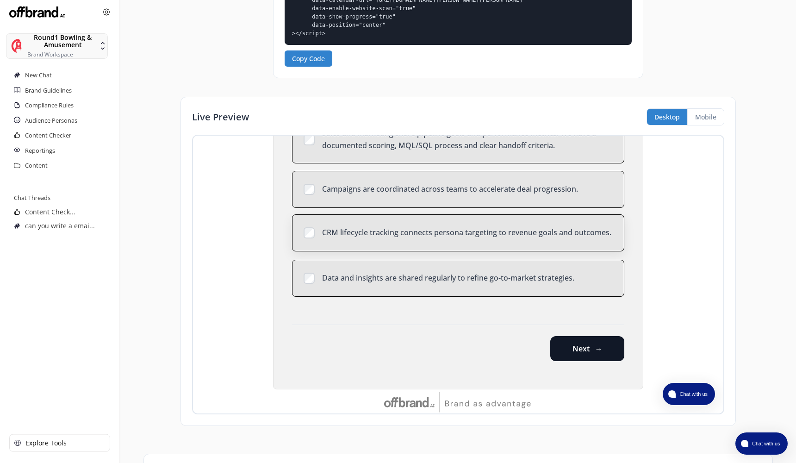
click at [501, 228] on div "CRM lifecycle tracking connects persona targeting to revenue goals and outcomes." at bounding box center [467, 233] width 291 height 12
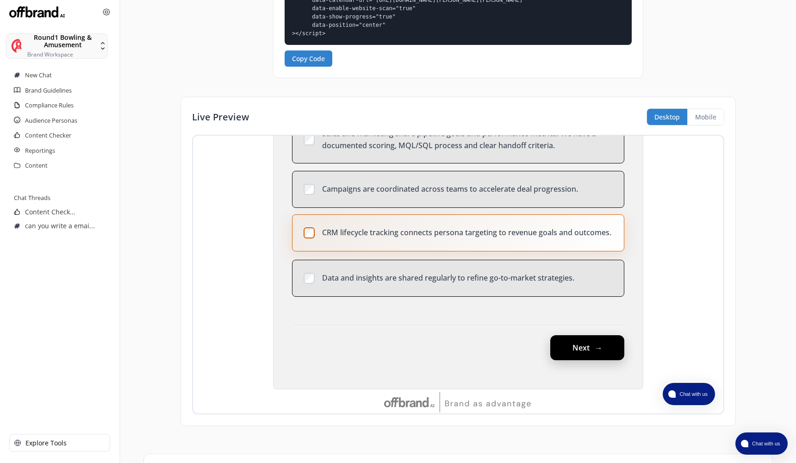
click at [554, 354] on button "Next" at bounding box center [587, 347] width 74 height 25
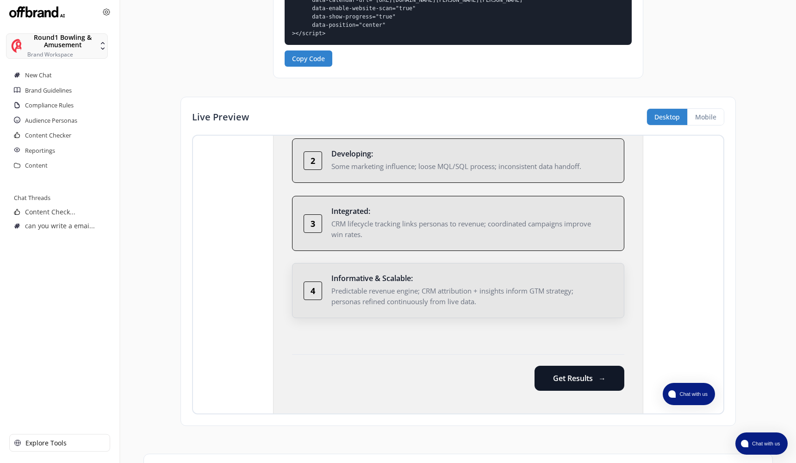
click at [535, 271] on div "4 Informative & Scalable : Predictable revenue engine; CRM attribution + insigh…" at bounding box center [458, 290] width 332 height 55
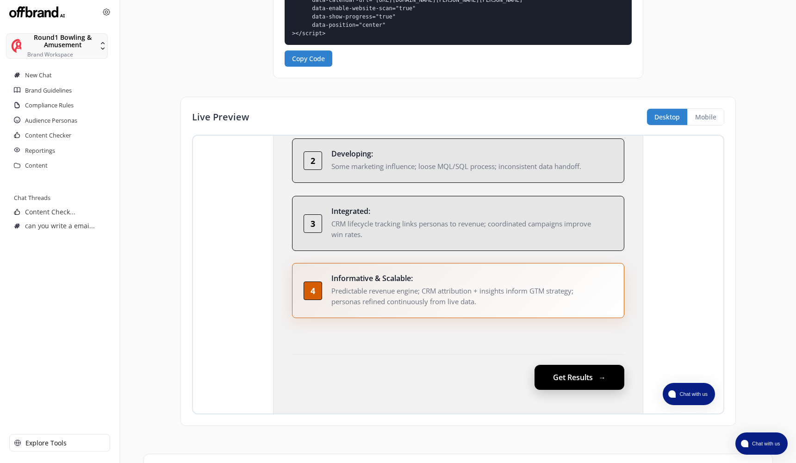
click at [572, 368] on button "Get Results" at bounding box center [579, 377] width 90 height 25
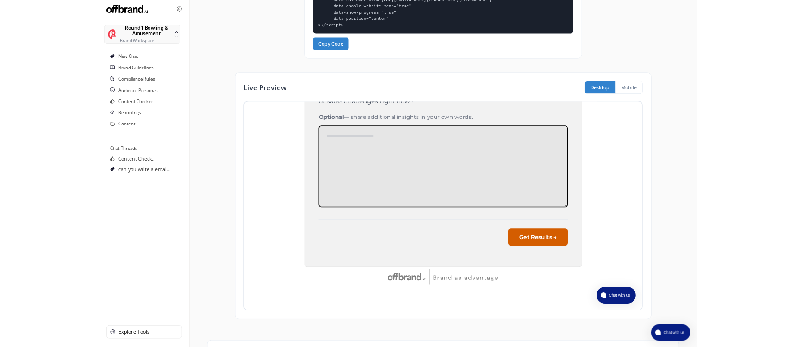
scroll to position [106, 0]
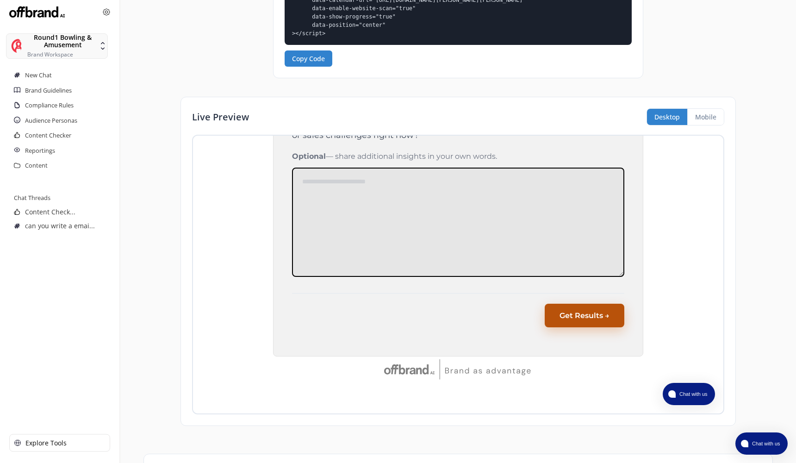
click at [560, 317] on button "Get Results →" at bounding box center [585, 316] width 80 height 24
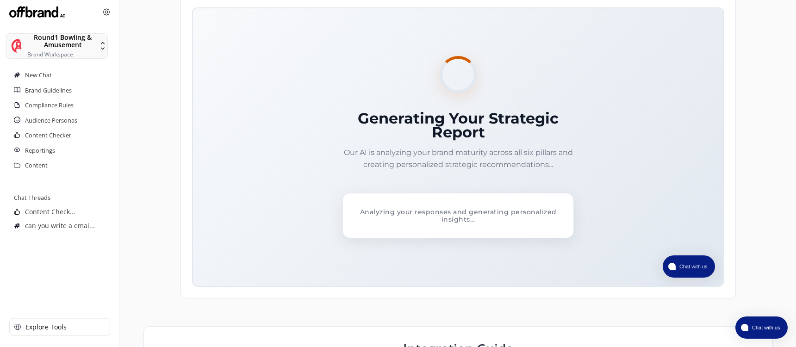
scroll to position [454, 0]
